Goal: Information Seeking & Learning: Check status

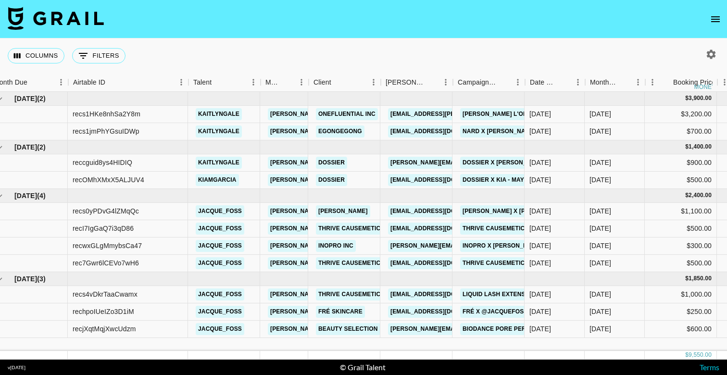
scroll to position [0, 10]
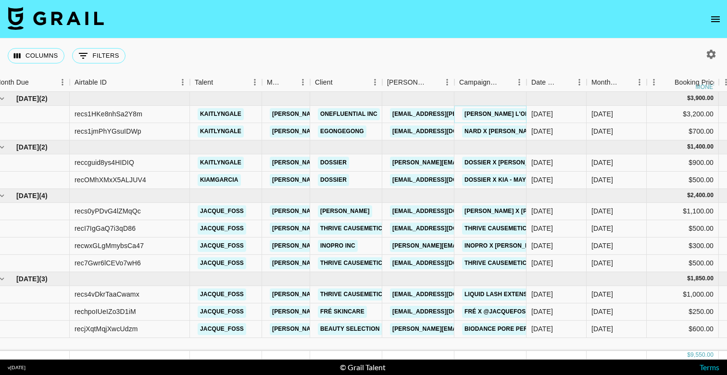
click at [497, 114] on link "[PERSON_NAME] L'Oréal [GEOGRAPHIC_DATA]: Big Deal Mascara" at bounding box center [566, 114] width 209 height 12
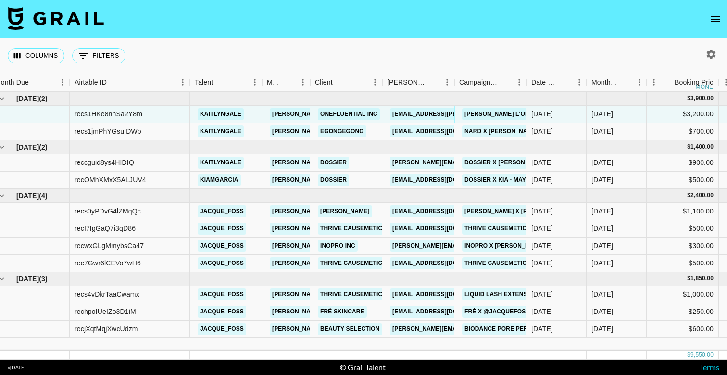
click at [495, 114] on link "[PERSON_NAME] L'Oréal [GEOGRAPHIC_DATA]: Big Deal Mascara" at bounding box center [566, 114] width 209 height 12
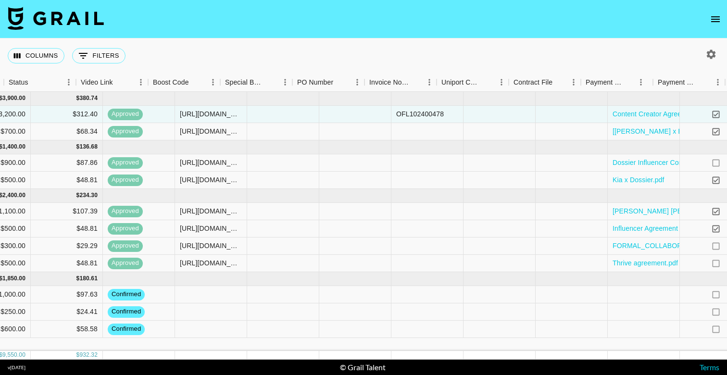
scroll to position [0, 906]
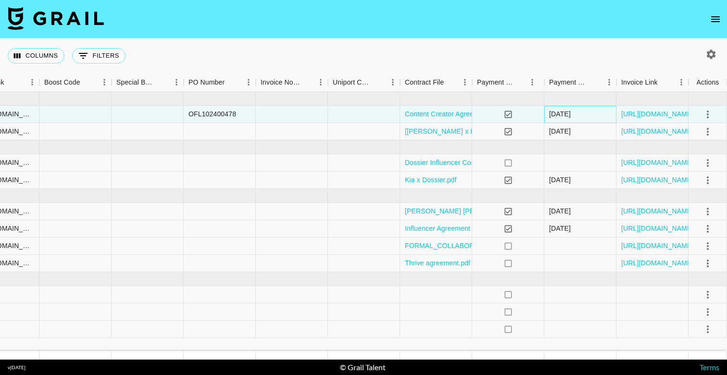
click at [564, 116] on div "09/07/2025" at bounding box center [560, 114] width 22 height 10
click at [571, 118] on div "09/07/2025" at bounding box center [560, 114] width 22 height 10
drag, startPoint x: 573, startPoint y: 113, endPoint x: 540, endPoint y: 113, distance: 33.7
copy div "09/07/2025"
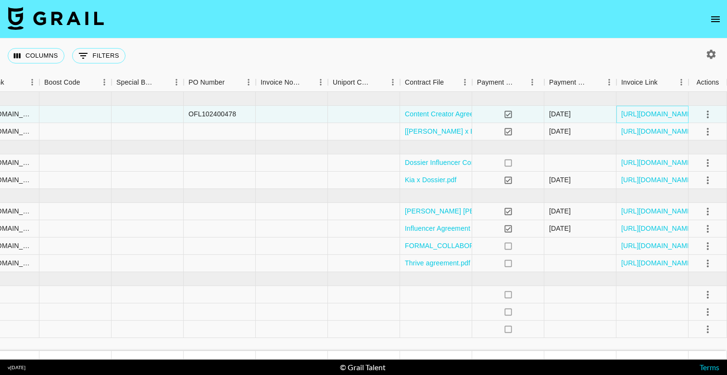
click at [664, 108] on div "[URL][DOMAIN_NAME]" at bounding box center [653, 114] width 72 height 17
click at [666, 113] on link "[URL][DOMAIN_NAME]" at bounding box center [658, 114] width 73 height 10
click at [713, 52] on icon "button" at bounding box center [711, 54] width 9 height 9
select select "May '25"
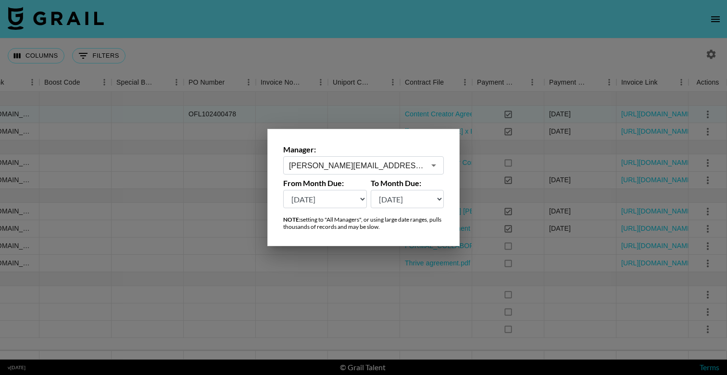
click at [361, 164] on input "[PERSON_NAME][EMAIL_ADDRESS][DOMAIN_NAME]" at bounding box center [357, 165] width 136 height 11
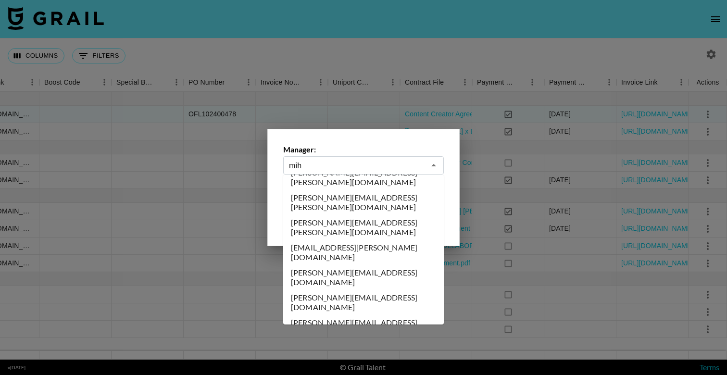
scroll to position [0, 0]
type input "m"
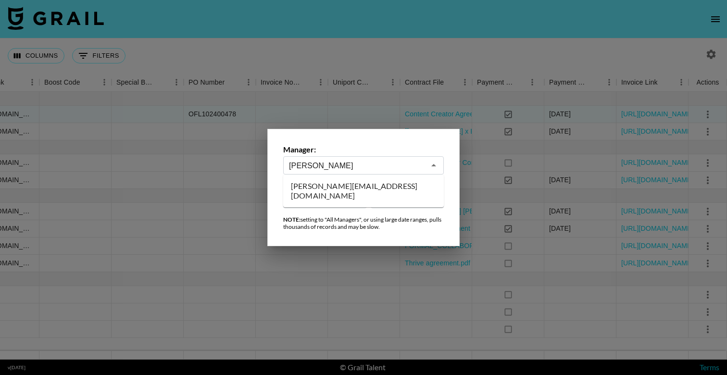
click at [333, 194] on ul "ollie@grail-talent.com" at bounding box center [363, 191] width 161 height 33
click at [333, 185] on li "ollie@grail-talent.com" at bounding box center [363, 190] width 161 height 25
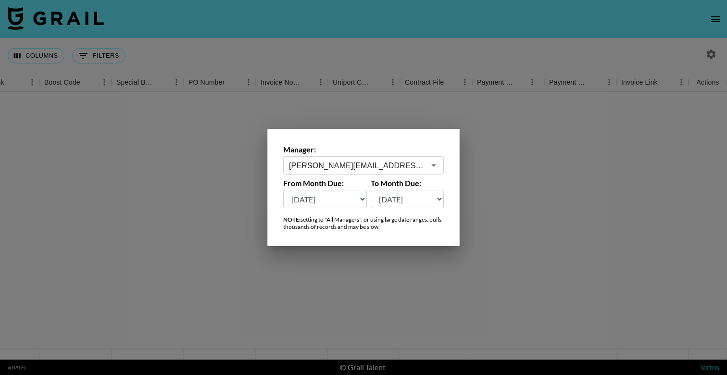
type input "ollie@grail-talent.com"
click at [413, 200] on select "Aug '26 Jul '26 Jun '26 May '26 Apr '26 Mar '26 Feb '26 Jan '26 Dec '25 Nov '25…" at bounding box center [408, 199] width 74 height 18
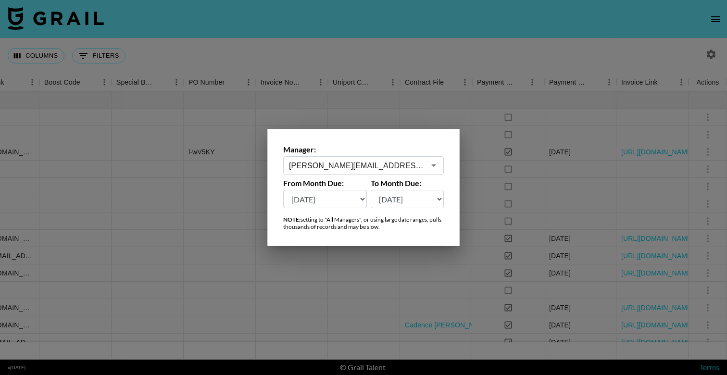
click at [400, 51] on div at bounding box center [363, 187] width 727 height 375
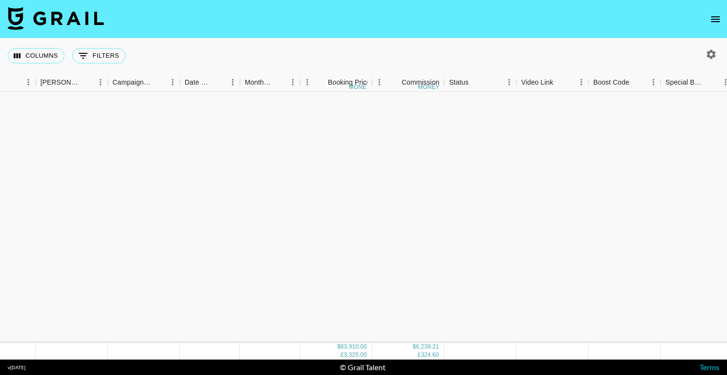
scroll to position [37, 356]
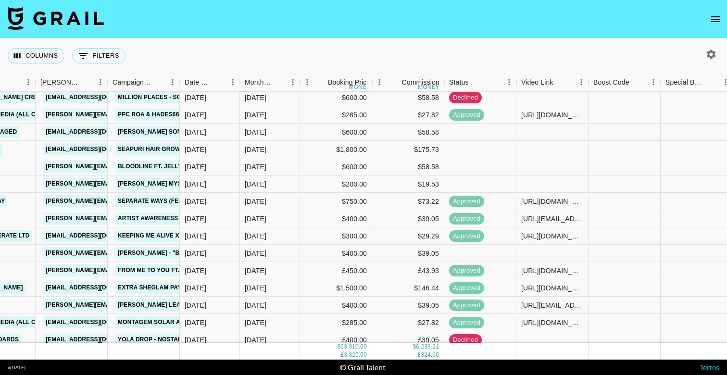
click at [717, 59] on icon "button" at bounding box center [712, 55] width 12 height 12
select select "May '25"
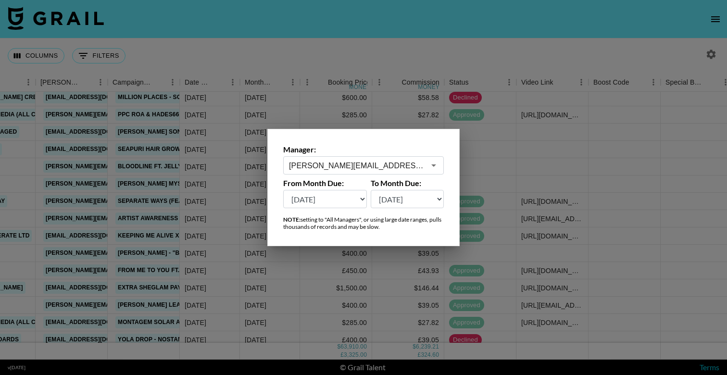
click at [383, 160] on input "ollie@grail-talent.com" at bounding box center [357, 165] width 136 height 11
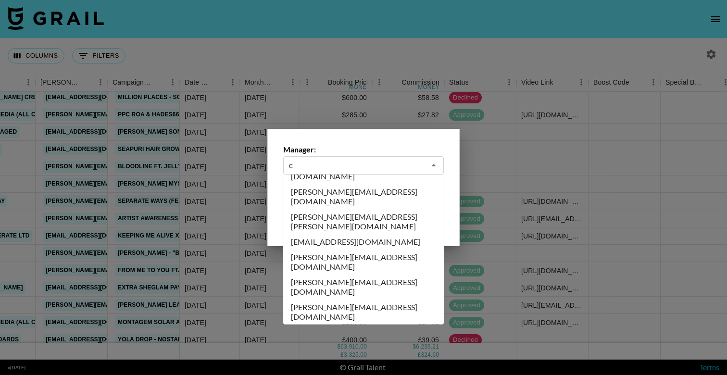
scroll to position [0, 0]
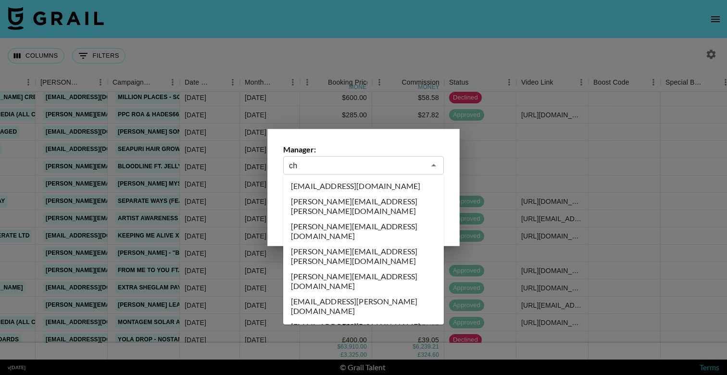
type input "c"
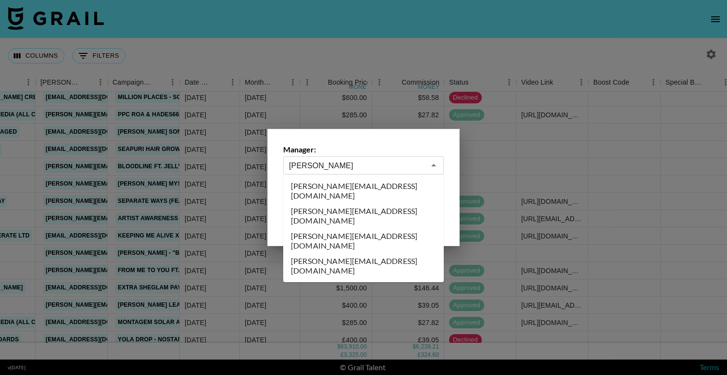
click at [339, 229] on li "hannah@grail-talent.com" at bounding box center [363, 241] width 161 height 25
type input "hannah@grail-talent.com"
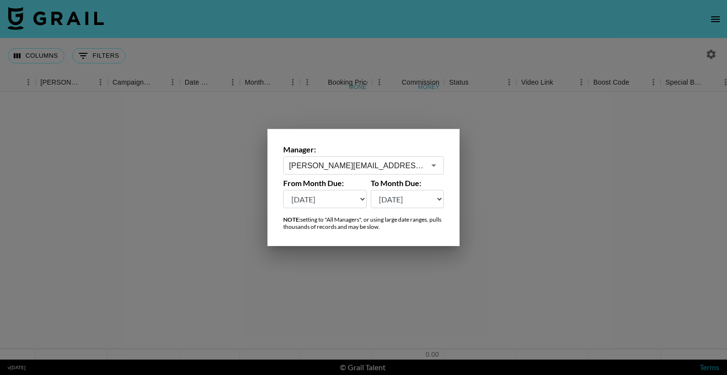
scroll to position [0, 356]
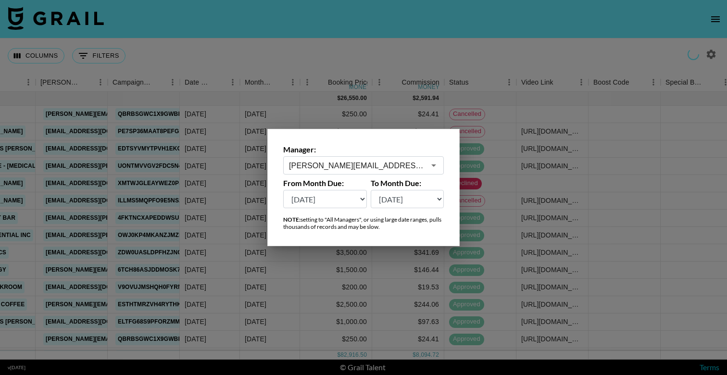
click at [415, 35] on div at bounding box center [363, 187] width 727 height 375
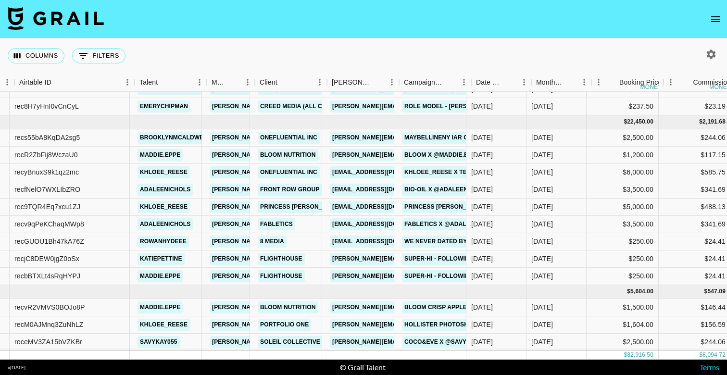
scroll to position [507, 120]
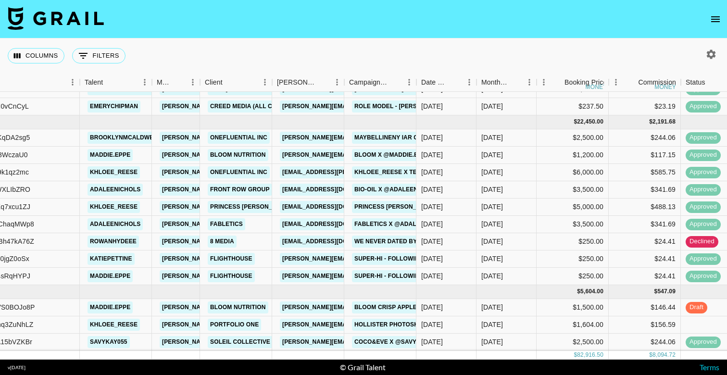
click at [713, 51] on icon "button" at bounding box center [711, 54] width 9 height 9
select select "May '25"
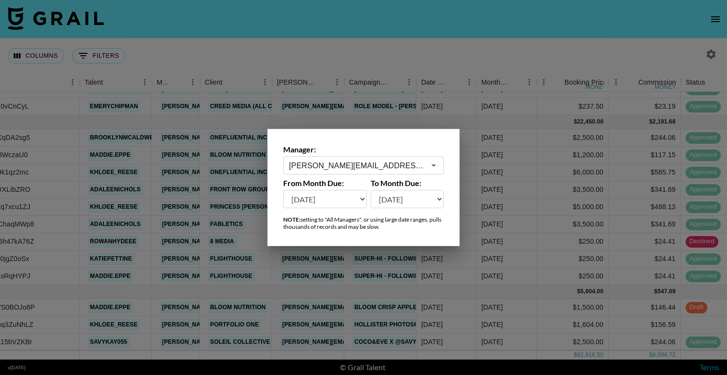
click at [432, 162] on icon "Open" at bounding box center [434, 166] width 12 height 12
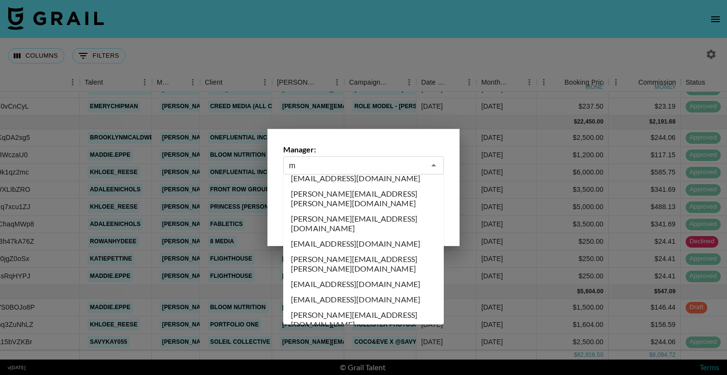
scroll to position [0, 0]
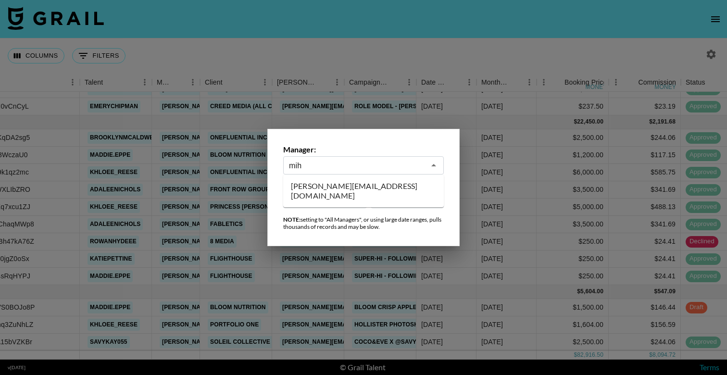
click at [368, 181] on li "[PERSON_NAME][EMAIL_ADDRESS][DOMAIN_NAME]" at bounding box center [363, 190] width 161 height 25
type input "[PERSON_NAME][EMAIL_ADDRESS][DOMAIN_NAME]"
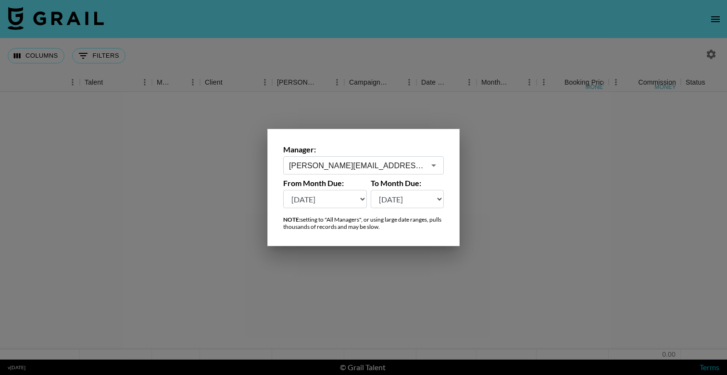
scroll to position [0, 120]
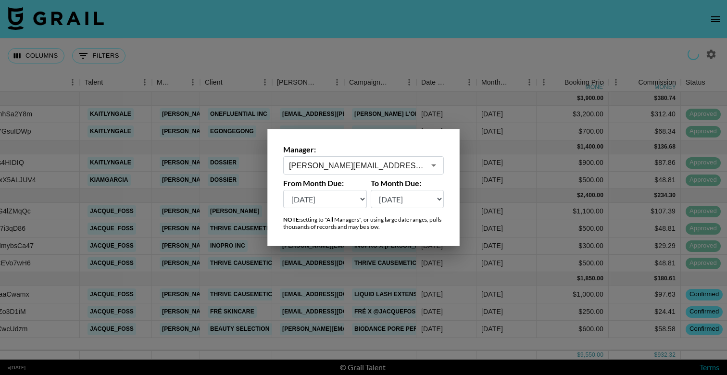
click at [396, 15] on div at bounding box center [363, 187] width 727 height 375
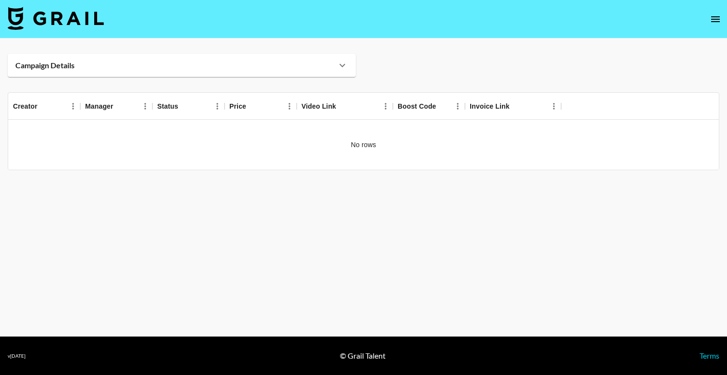
click at [228, 68] on div "Campaign Details" at bounding box center [175, 66] width 321 height 10
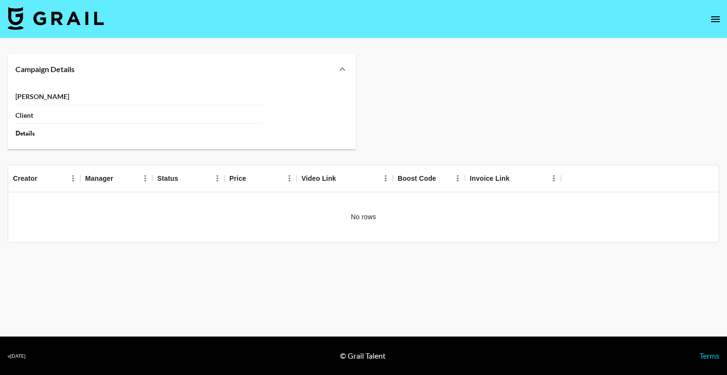
click at [171, 124] on div "[PERSON_NAME] Client Details" at bounding box center [138, 114] width 246 height 50
click at [141, 138] on div "Details" at bounding box center [138, 133] width 246 height 9
click at [346, 64] on icon at bounding box center [343, 70] width 12 height 12
click at [343, 72] on icon at bounding box center [343, 70] width 12 height 12
drag, startPoint x: 343, startPoint y: 70, endPoint x: 146, endPoint y: 9, distance: 206.6
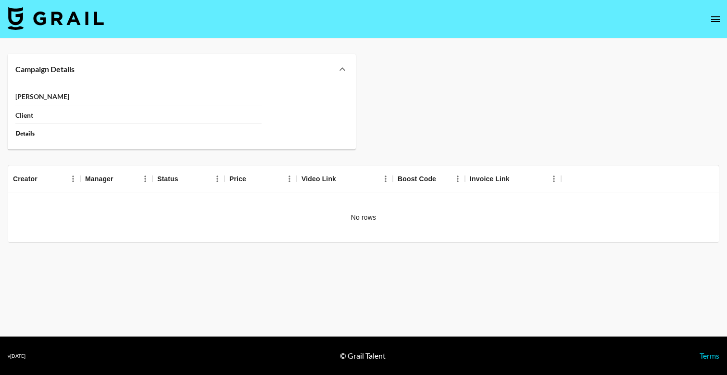
click at [343, 70] on icon at bounding box center [343, 70] width 12 height 12
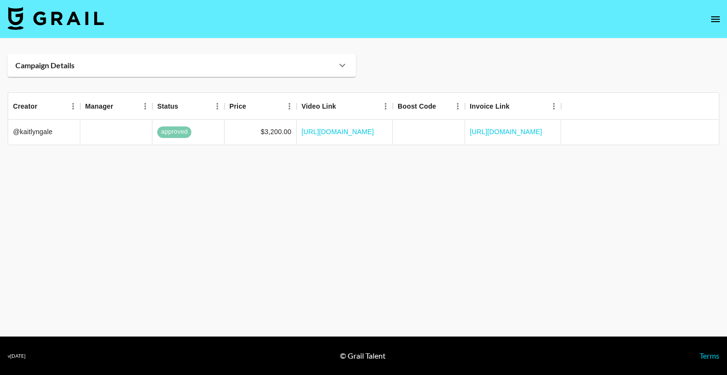
click at [312, 61] on div "Campaign Details" at bounding box center [175, 66] width 321 height 10
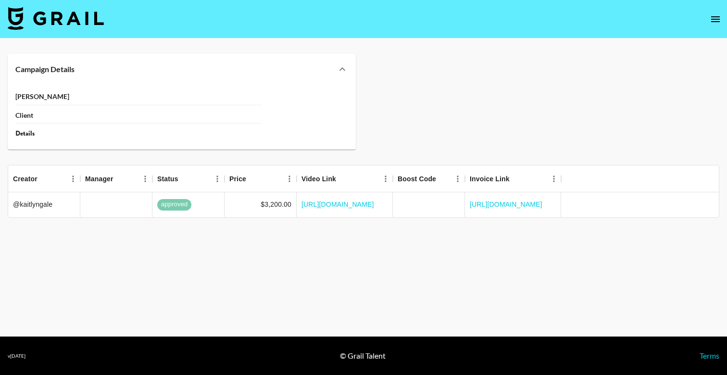
click at [313, 66] on div "Campaign Details" at bounding box center [175, 69] width 321 height 10
drag, startPoint x: 340, startPoint y: 68, endPoint x: 573, endPoint y: 224, distance: 281.0
click at [340, 68] on icon at bounding box center [343, 70] width 12 height 12
click at [348, 62] on div "Campaign Details" at bounding box center [182, 69] width 348 height 31
click at [348, 200] on link "[URL][DOMAIN_NAME]" at bounding box center [338, 205] width 73 height 10
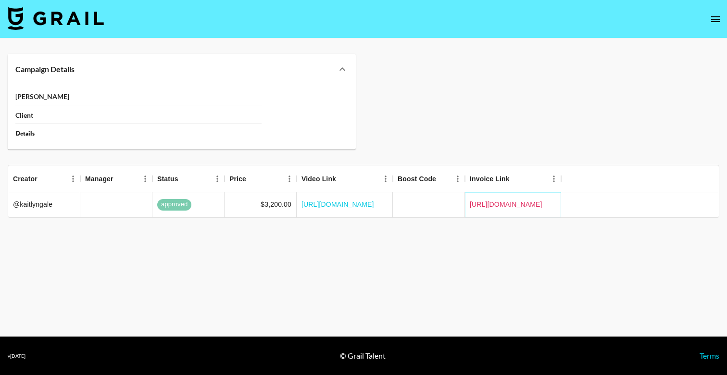
click at [531, 200] on link "[URL][DOMAIN_NAME]" at bounding box center [506, 205] width 73 height 10
